Goal: Task Accomplishment & Management: Complete application form

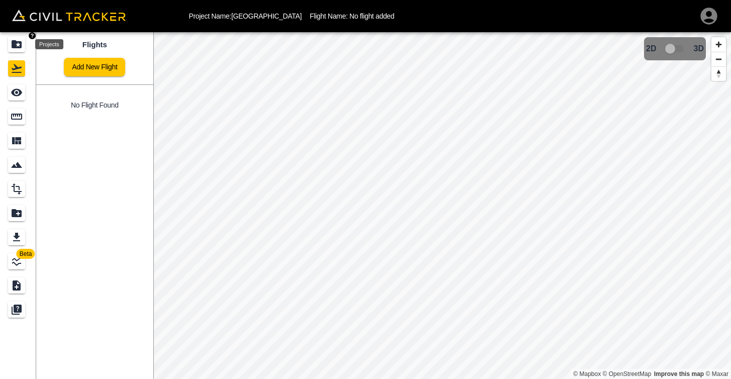
click at [16, 50] on icon "Projects" at bounding box center [17, 44] width 12 height 12
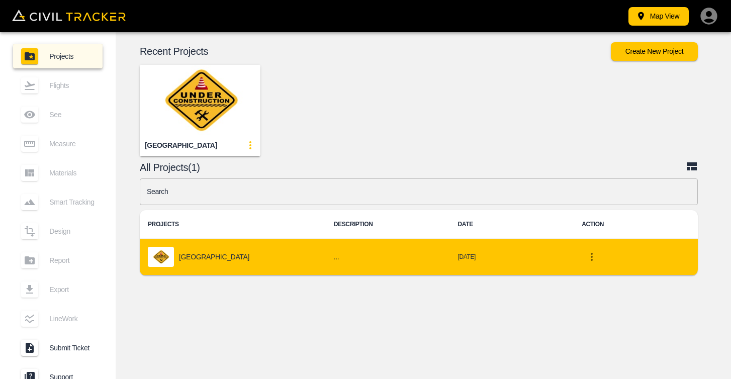
click at [233, 253] on p "[GEOGRAPHIC_DATA]" at bounding box center [214, 257] width 70 height 8
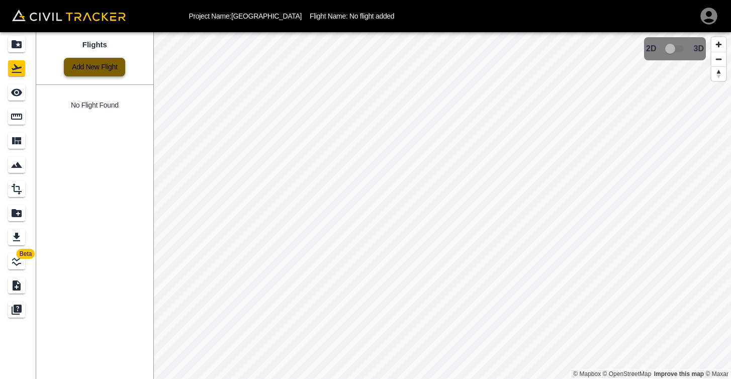
click at [97, 69] on link "Add New Flight" at bounding box center [94, 67] width 61 height 19
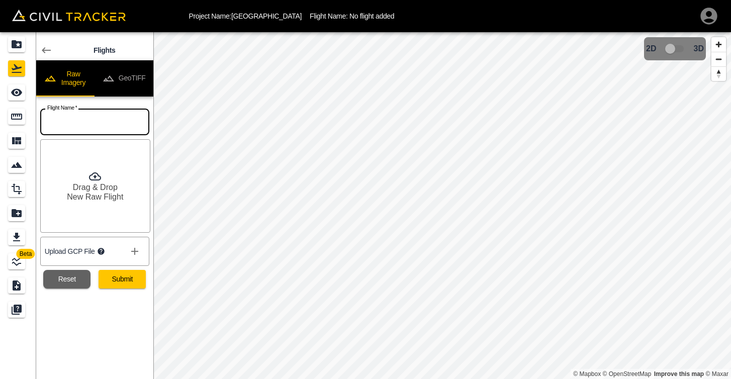
click at [77, 123] on input "text" at bounding box center [94, 122] width 109 height 27
type input "[DATE] (Test Flight)"
click at [92, 178] on icon at bounding box center [95, 176] width 12 height 12
click at [103, 251] on icon at bounding box center [101, 251] width 8 height 8
click at [111, 319] on div "Flights Raw Imagery GeoTIFF Flight Name   * [DATE] (Test Flight) Flight Name * …" at bounding box center [94, 205] width 117 height 347
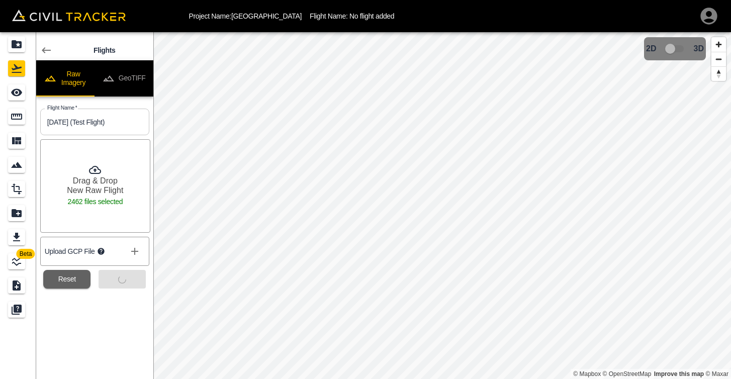
click at [139, 250] on icon "show more" at bounding box center [135, 251] width 12 height 12
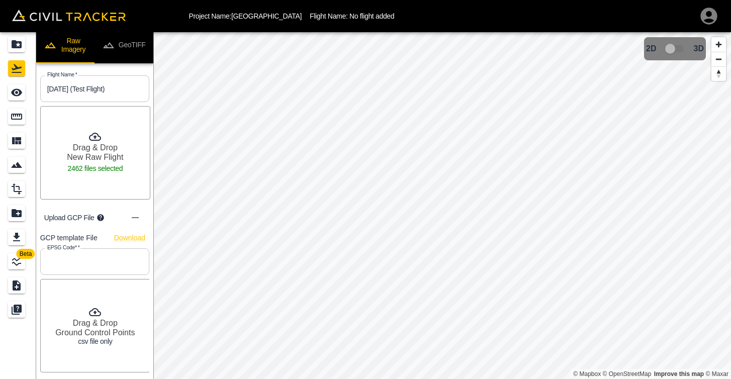
scroll to position [33, 0]
click at [130, 239] on link "Download" at bounding box center [129, 238] width 31 height 13
click at [76, 261] on input "text" at bounding box center [94, 262] width 109 height 27
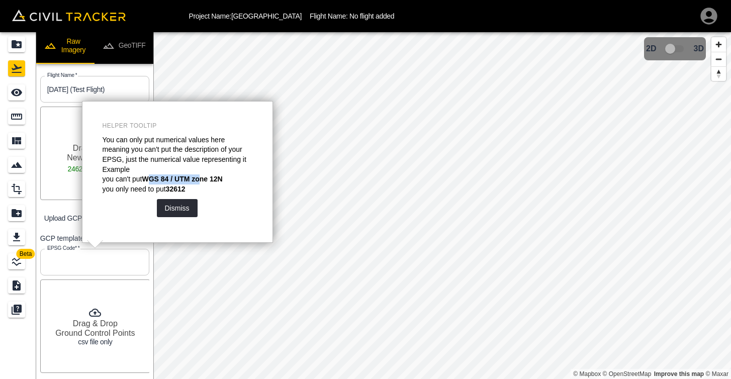
drag, startPoint x: 151, startPoint y: 177, endPoint x: 205, endPoint y: 179, distance: 53.3
click at [205, 179] on strong "WGS 84 / UTM zone 12N" at bounding box center [182, 179] width 80 height 8
click at [175, 204] on button "Dismiss" at bounding box center [177, 208] width 41 height 18
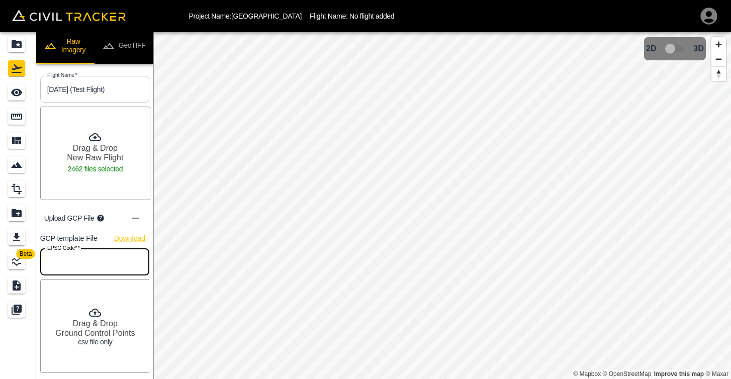
click at [85, 266] on input "text" at bounding box center [94, 262] width 109 height 27
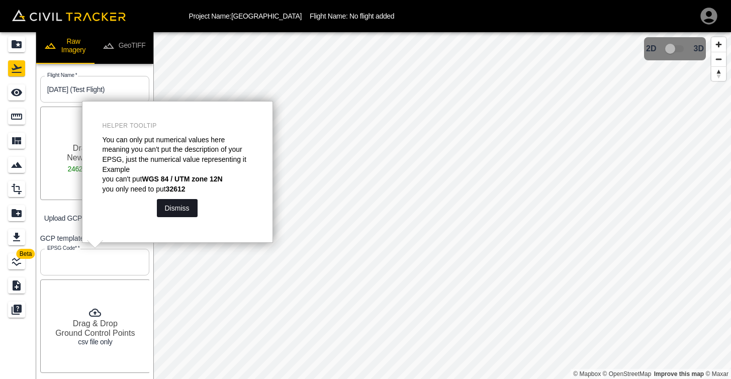
click at [171, 205] on button "Dismiss" at bounding box center [177, 208] width 41 height 18
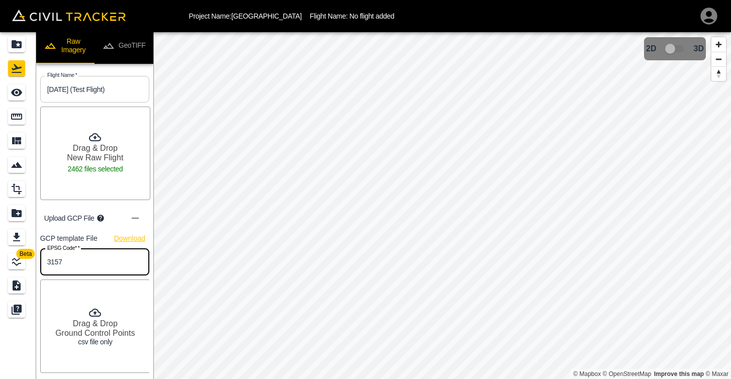
type input "3157"
click at [127, 238] on link "Download" at bounding box center [129, 238] width 31 height 13
click at [127, 237] on link "Download" at bounding box center [129, 238] width 31 height 13
click at [123, 242] on link "Download" at bounding box center [129, 238] width 31 height 13
click at [99, 219] on icon at bounding box center [100, 218] width 7 height 7
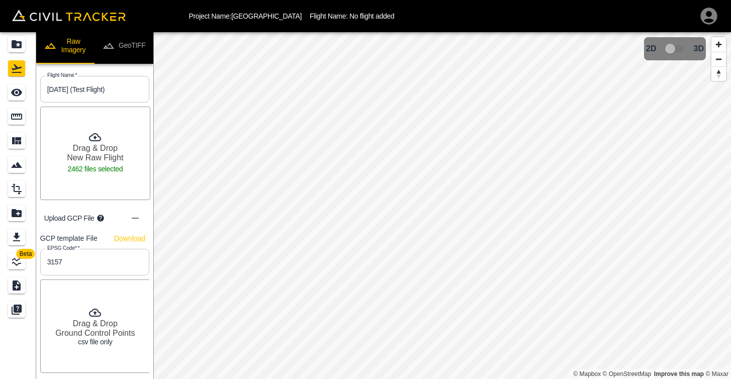
click at [139, 217] on icon "show more" at bounding box center [135, 218] width 12 height 12
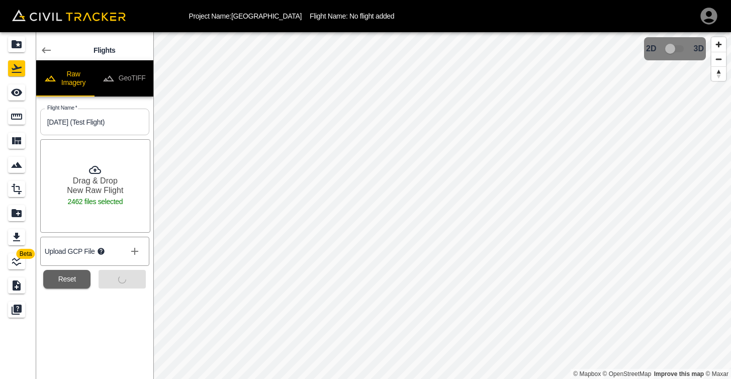
click at [132, 256] on icon "show more" at bounding box center [135, 251] width 12 height 12
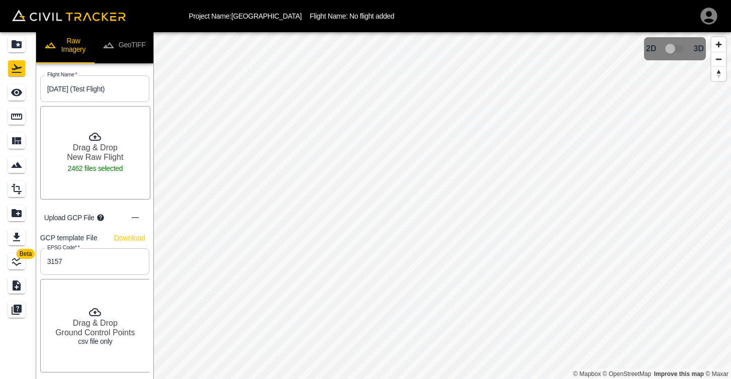
scroll to position [33, 0]
click at [97, 319] on h6 "Drag & Drop" at bounding box center [95, 324] width 45 height 10
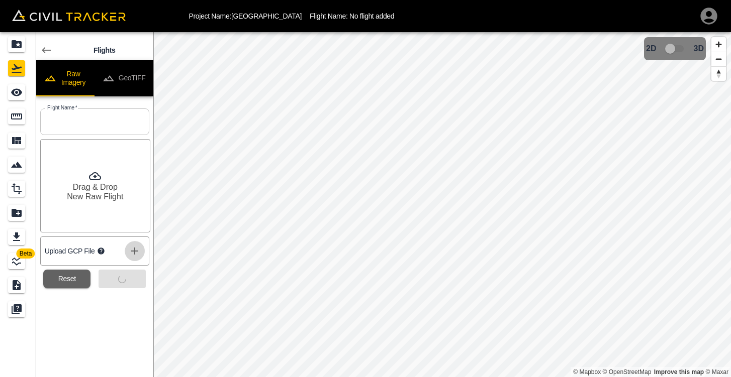
click at [138, 249] on icon "show more" at bounding box center [135, 251] width 12 height 12
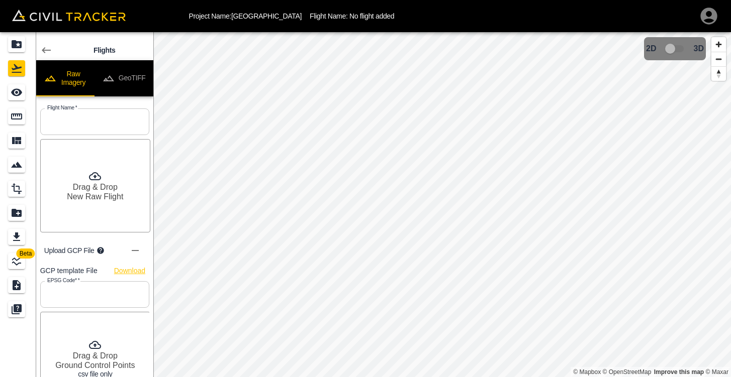
click at [132, 272] on link "Download" at bounding box center [129, 271] width 31 height 13
click at [76, 120] on input "text" at bounding box center [94, 122] width 109 height 27
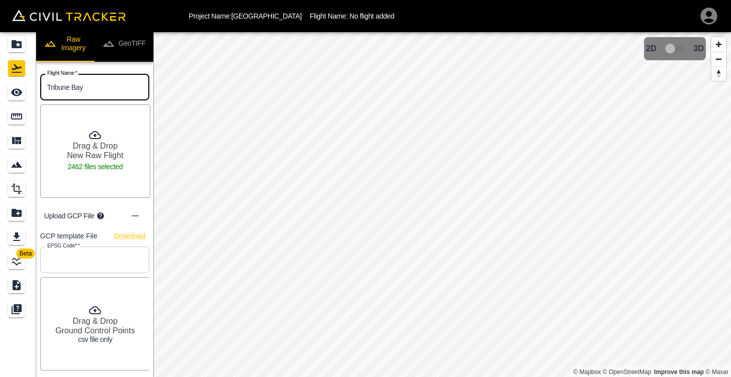
scroll to position [34, 0]
type input "Tribune Bay"
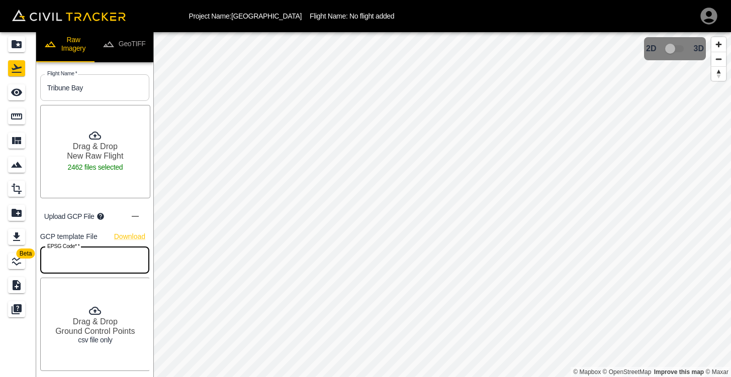
click at [114, 263] on input "text" at bounding box center [94, 260] width 109 height 27
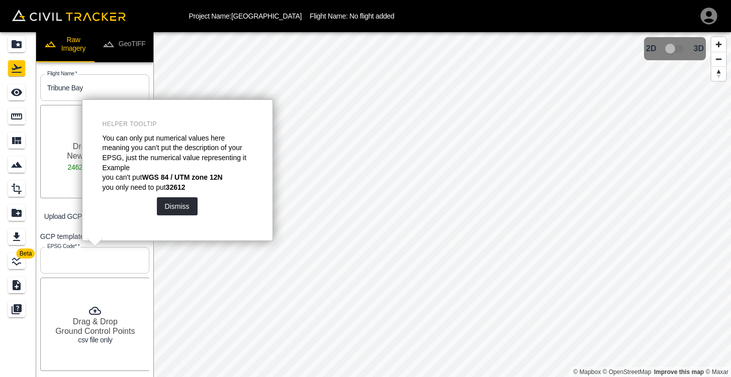
click at [97, 260] on input "text" at bounding box center [94, 260] width 109 height 27
click at [174, 200] on button "Dismiss" at bounding box center [177, 206] width 41 height 18
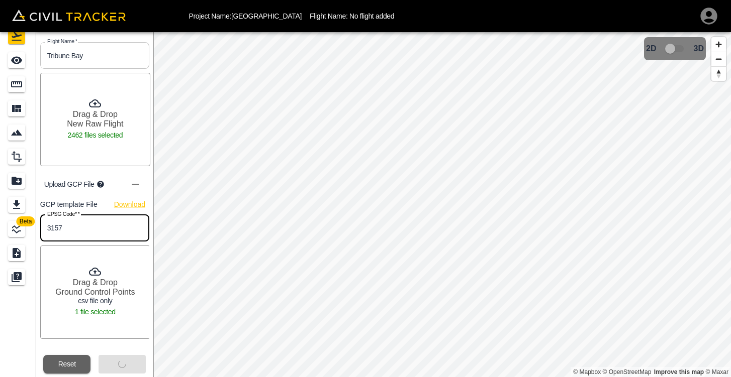
type input "3157"
click at [114, 362] on div "Submit" at bounding box center [117, 360] width 55 height 27
click at [108, 132] on p "2462 files selected" at bounding box center [95, 135] width 60 height 13
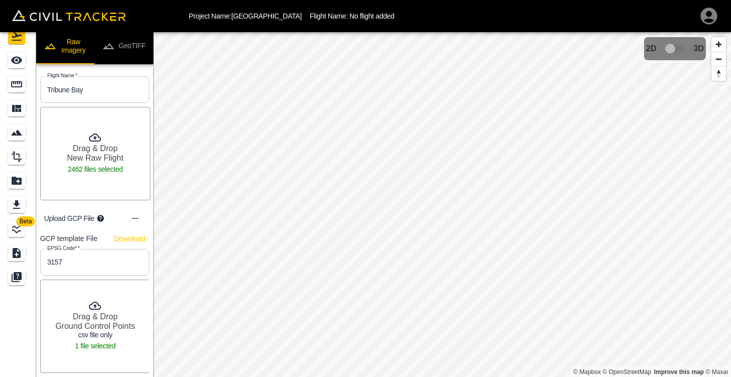
click at [22, 316] on div "Beta" at bounding box center [18, 188] width 36 height 377
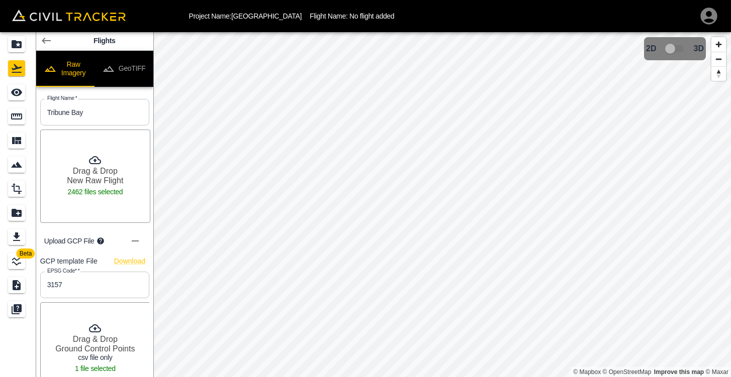
click at [16, 345] on div "Beta" at bounding box center [18, 220] width 36 height 377
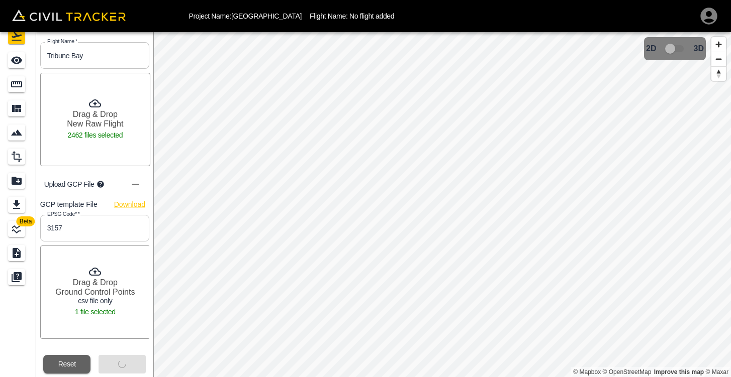
scroll to position [32, 0]
click at [65, 360] on button "Reset" at bounding box center [66, 364] width 47 height 19
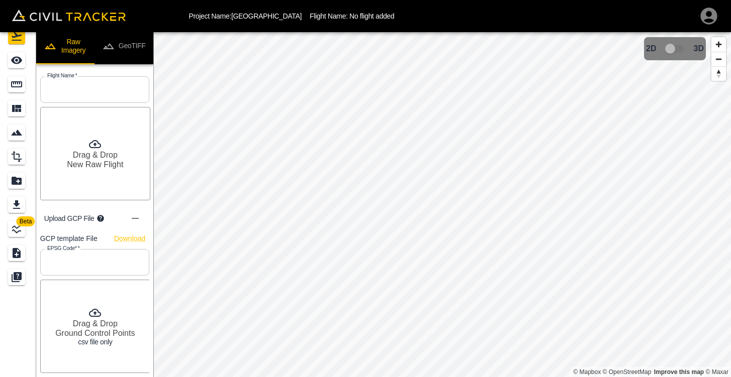
scroll to position [0, 0]
click at [96, 87] on input "text" at bounding box center [94, 89] width 109 height 27
type input "T"
type input "TBCI"
click at [13, 323] on div "Beta" at bounding box center [18, 188] width 36 height 377
